Goal: Task Accomplishment & Management: Manage account settings

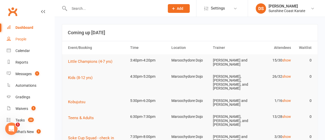
drag, startPoint x: 24, startPoint y: 41, endPoint x: 35, endPoint y: 44, distance: 11.9
click at [24, 41] on div "People" at bounding box center [20, 39] width 11 height 4
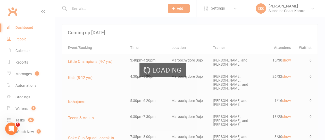
select select "100"
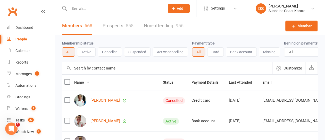
click at [100, 71] on input "text" at bounding box center [167, 68] width 211 height 12
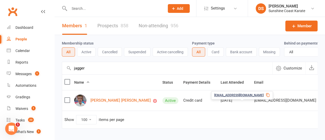
click at [224, 95] on span "mystatesman78@hotmail.com" at bounding box center [240, 95] width 50 height 5
drag, startPoint x: 94, startPoint y: 72, endPoint x: 65, endPoint y: 74, distance: 29.2
click at [65, 74] on input "jagger" at bounding box center [167, 68] width 211 height 12
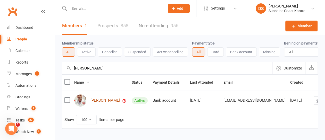
type input "dale"
click at [102, 103] on link "Dale Skehill" at bounding box center [106, 101] width 30 height 4
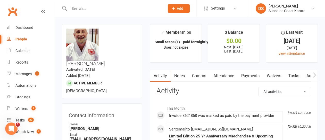
click at [220, 75] on link "Attendance" at bounding box center [224, 76] width 28 height 12
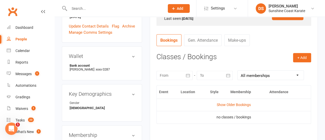
scroll to position [181, 0]
click at [226, 106] on link "Show Older Bookings" at bounding box center [234, 105] width 34 height 4
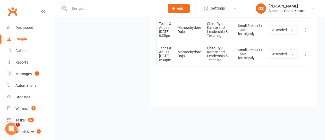
scroll to position [1225, 0]
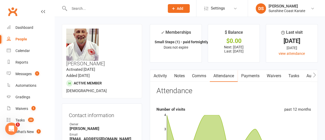
select select "100"
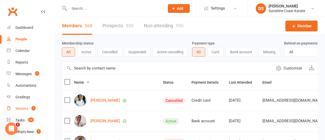
click at [22, 109] on div "Waivers" at bounding box center [21, 109] width 13 height 4
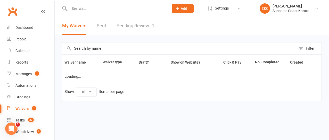
select select "100"
click at [134, 25] on link "Pending Review 1" at bounding box center [136, 26] width 38 height 18
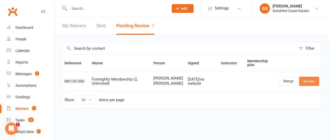
click at [312, 86] on link "Review" at bounding box center [309, 81] width 20 height 9
select select "100"
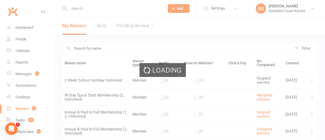
select select "100"
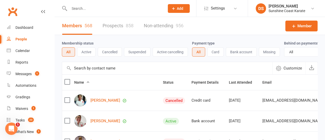
click at [100, 70] on input "text" at bounding box center [167, 68] width 211 height 12
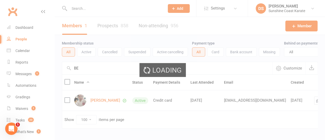
type input "B"
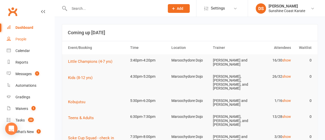
click at [21, 38] on div "People" at bounding box center [20, 39] width 11 height 4
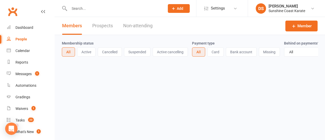
select select "100"
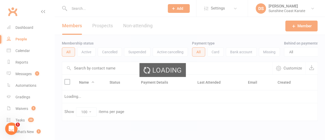
click at [99, 26] on div "Members Prospects Non-attending" at bounding box center [108, 26] width 106 height 18
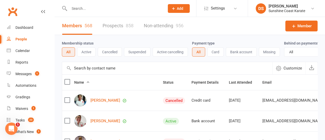
click at [114, 27] on link "Prospects 858" at bounding box center [118, 26] width 31 height 18
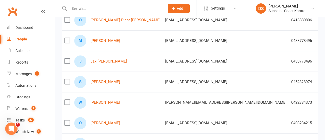
scroll to position [103, 0]
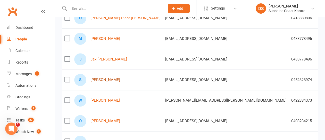
click at [106, 79] on link "Stepan Hundarev" at bounding box center [106, 80] width 30 height 4
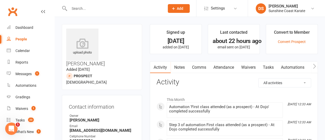
click at [253, 68] on link "Waivers" at bounding box center [249, 68] width 22 height 12
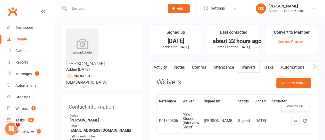
click at [296, 119] on icon at bounding box center [296, 121] width 4 height 4
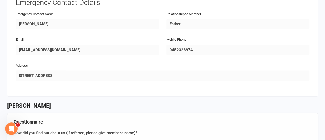
scroll to position [465, 0]
